Goal: Task Accomplishment & Management: Use online tool/utility

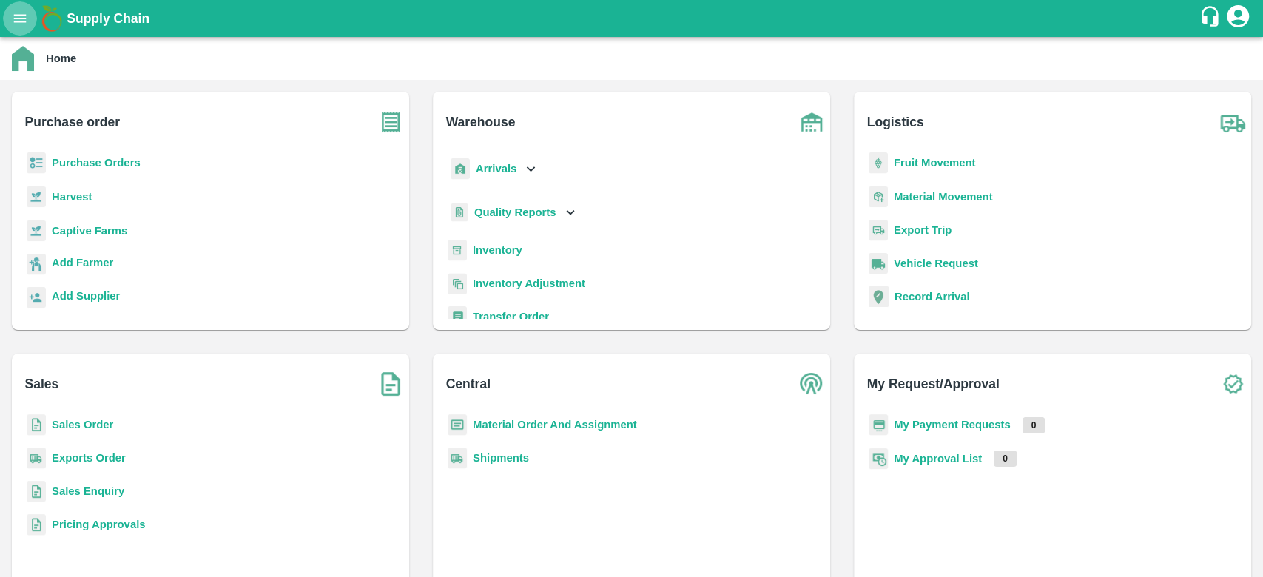
click at [24, 28] on button "open drawer" at bounding box center [20, 18] width 34 height 34
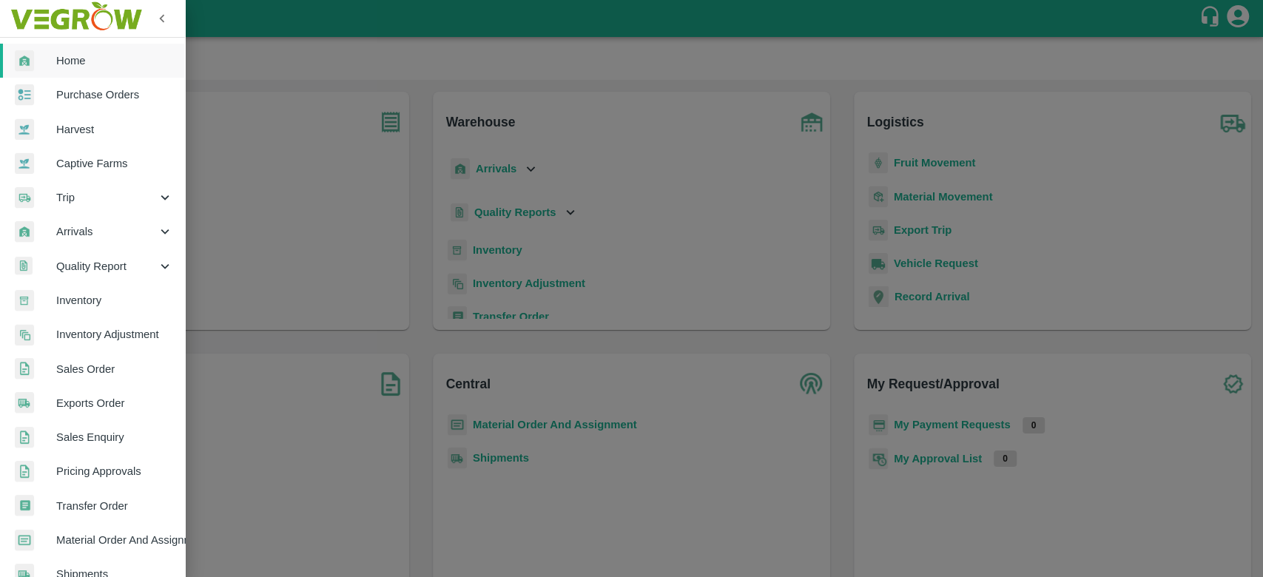
click at [272, 138] on div at bounding box center [631, 288] width 1263 height 577
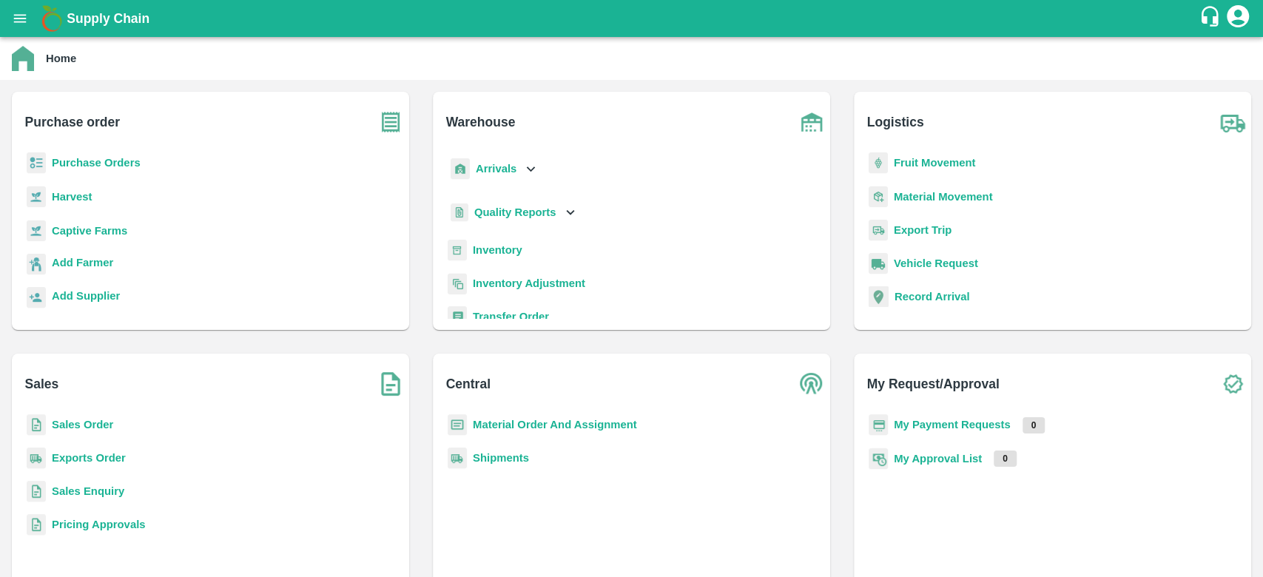
click at [491, 247] on b "Inventory" at bounding box center [498, 250] width 50 height 12
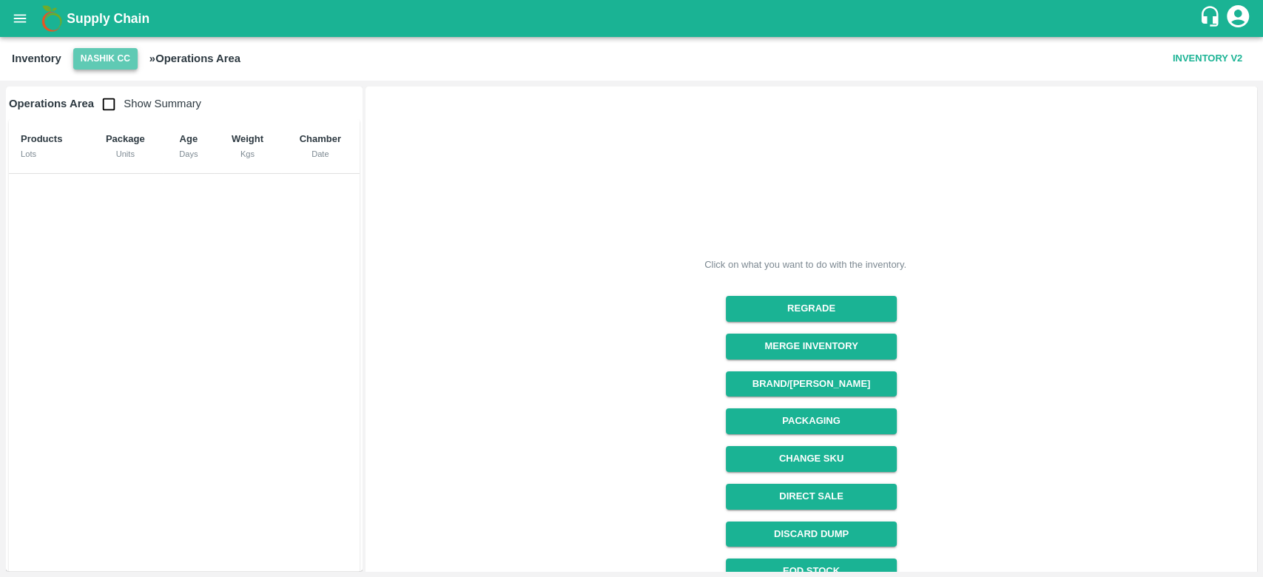
click at [119, 56] on button "Nashik CC" at bounding box center [105, 58] width 64 height 21
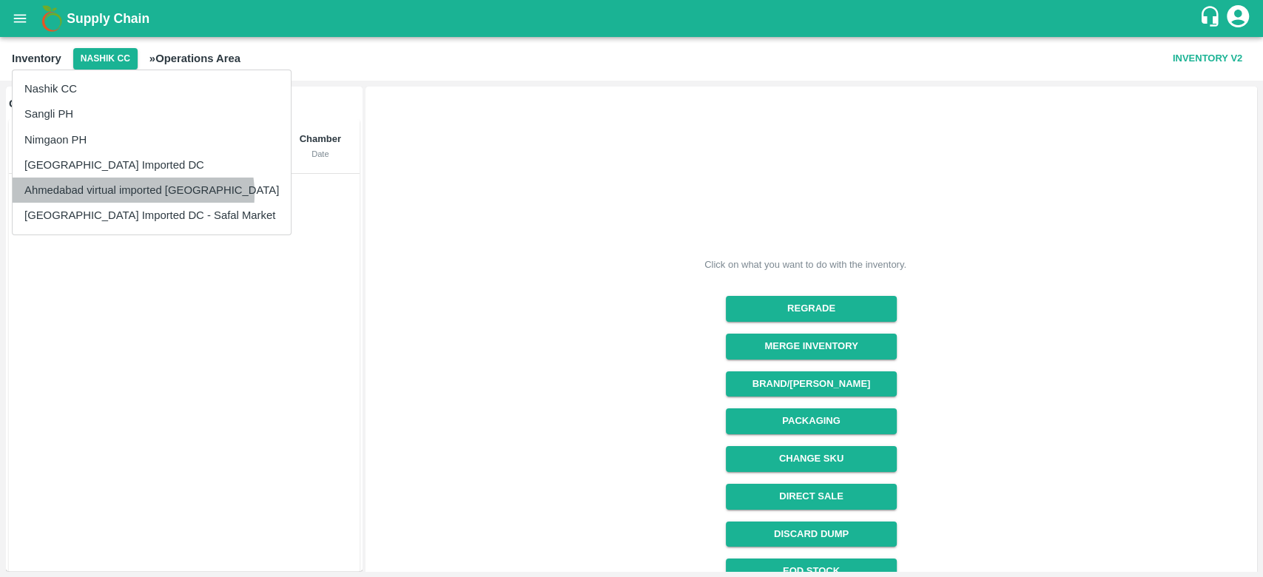
click at [132, 194] on li "Ahmedabad virtual imported [GEOGRAPHIC_DATA]" at bounding box center [152, 190] width 278 height 25
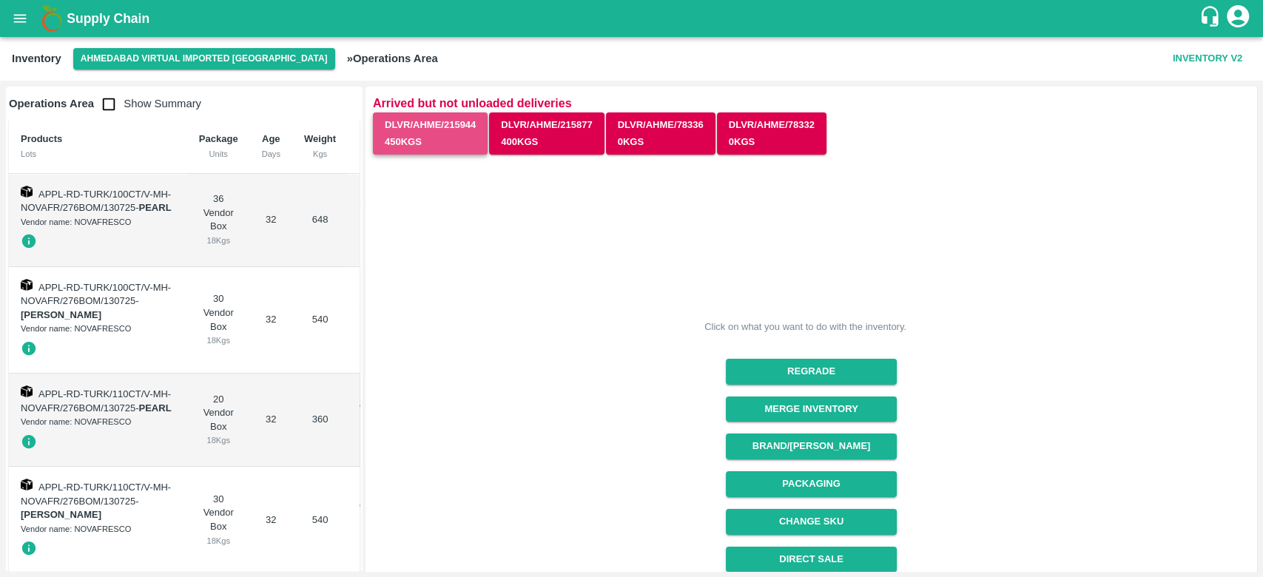
click at [448, 139] on button "DLVR/AHME/215944 450 Kgs" at bounding box center [430, 133] width 115 height 43
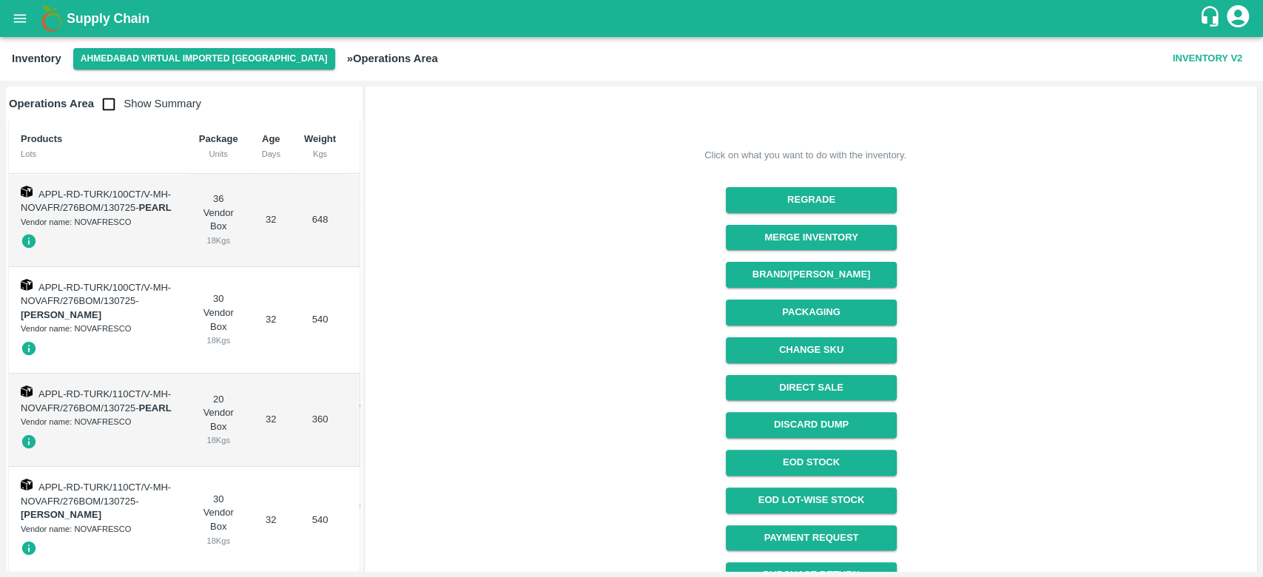
scroll to position [195, 0]
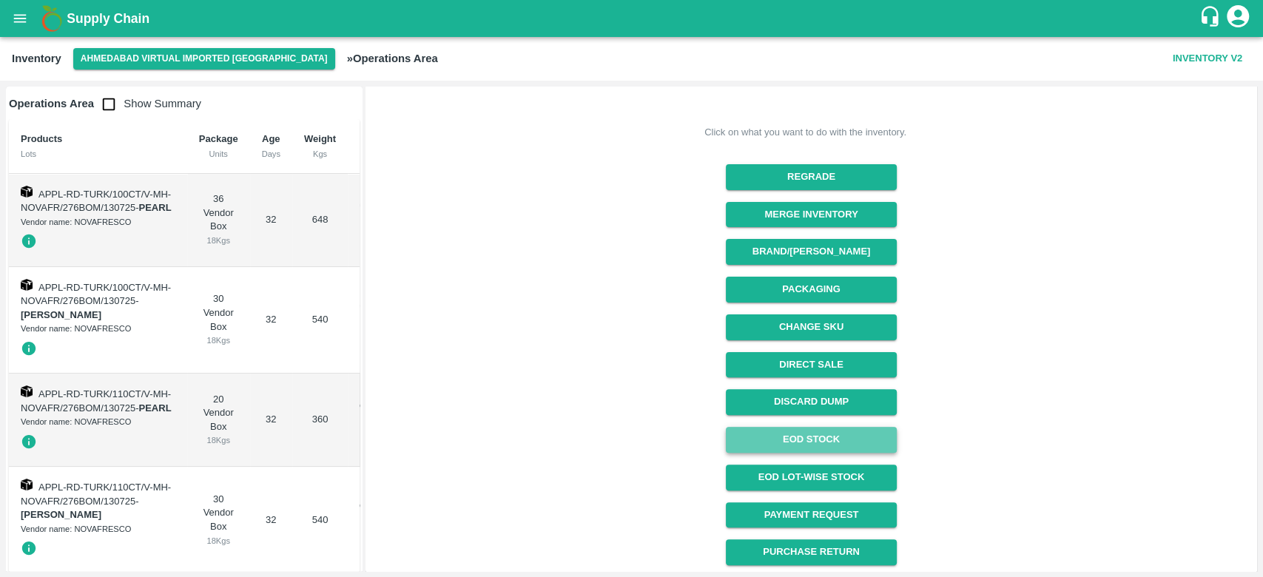
click at [843, 439] on link "EOD Stock" at bounding box center [811, 440] width 171 height 26
